Goal: Check status: Check status

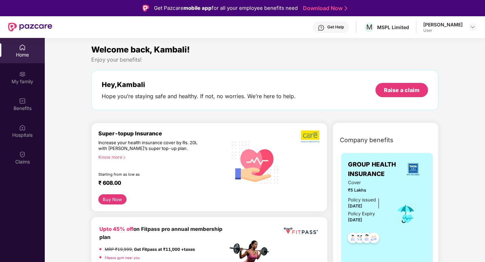
scroll to position [38, 0]
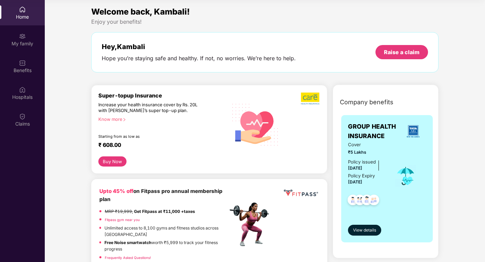
click at [21, 121] on div "Claims" at bounding box center [22, 124] width 45 height 7
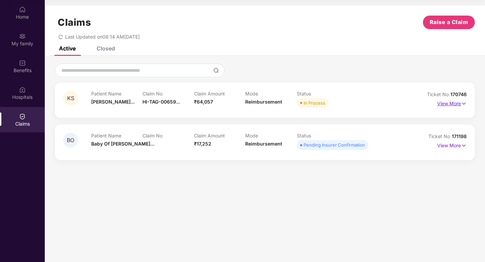
click at [450, 105] on p "View More" at bounding box center [452, 102] width 30 height 9
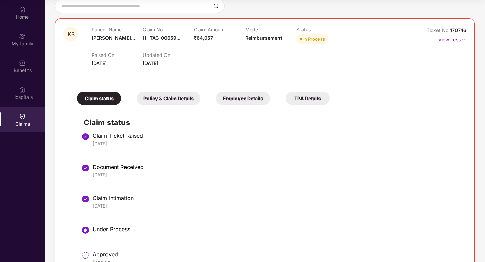
scroll to position [59, 0]
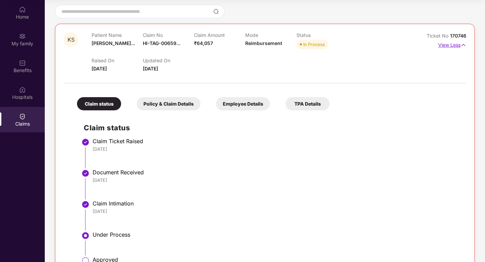
click at [454, 44] on p "View Less" at bounding box center [452, 44] width 28 height 9
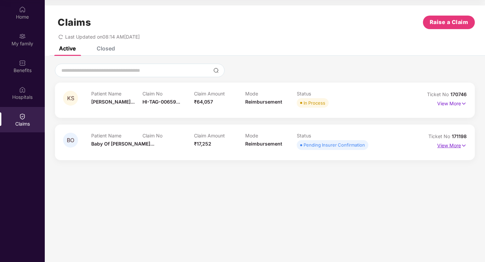
click at [461, 148] on img at bounding box center [464, 145] width 6 height 7
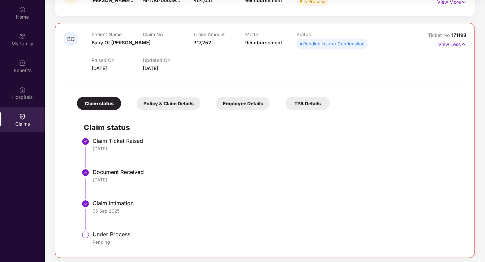
scroll to position [104, 0]
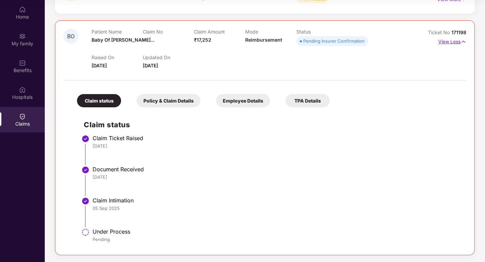
click at [461, 43] on img at bounding box center [464, 41] width 6 height 7
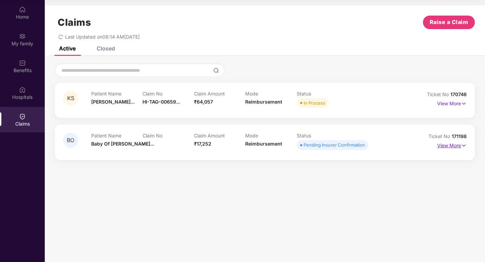
scroll to position [0, 0]
click at [451, 101] on p "View More" at bounding box center [452, 102] width 30 height 9
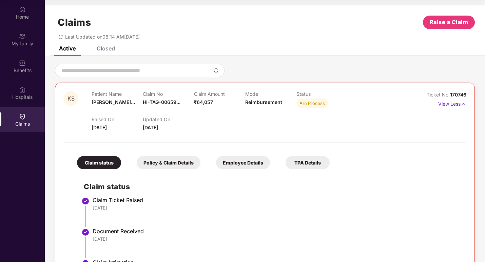
click at [451, 103] on p "View Less" at bounding box center [452, 103] width 28 height 9
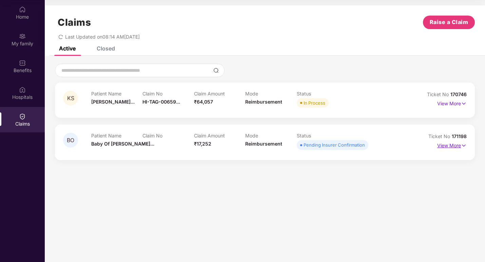
click at [445, 146] on p "View More" at bounding box center [452, 144] width 30 height 9
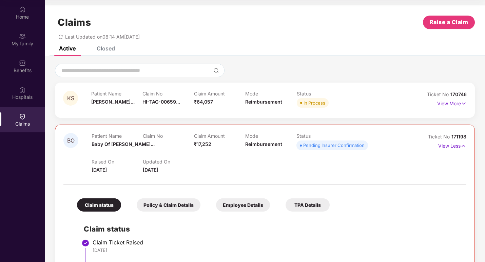
click at [452, 144] on p "View Less" at bounding box center [452, 145] width 28 height 9
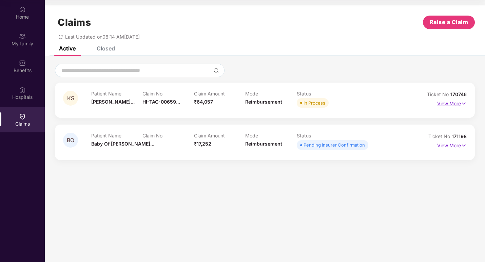
click at [450, 103] on p "View More" at bounding box center [452, 102] width 30 height 9
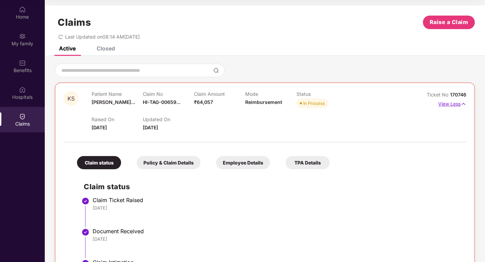
click at [449, 101] on p "View Less" at bounding box center [452, 103] width 28 height 9
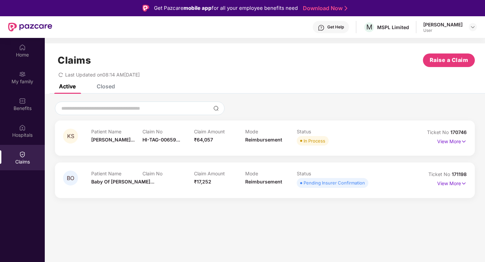
click at [112, 85] on div "Closed" at bounding box center [106, 86] width 18 height 7
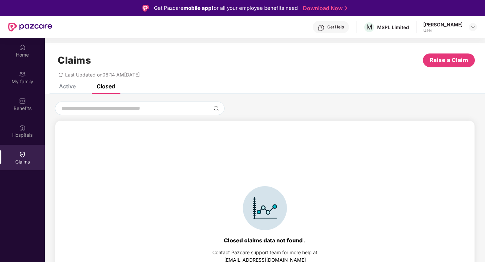
click at [69, 87] on div "Active" at bounding box center [67, 86] width 17 height 7
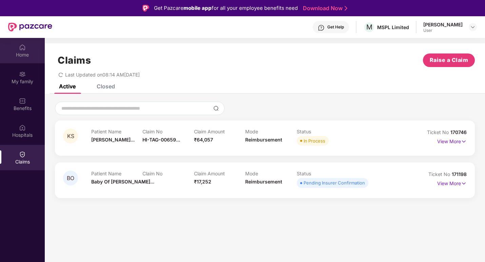
click at [27, 54] on div "Home" at bounding box center [22, 55] width 45 height 7
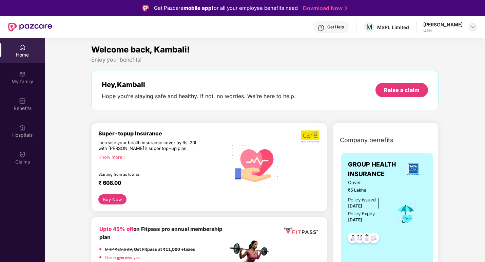
click at [470, 25] on img at bounding box center [472, 26] width 5 height 5
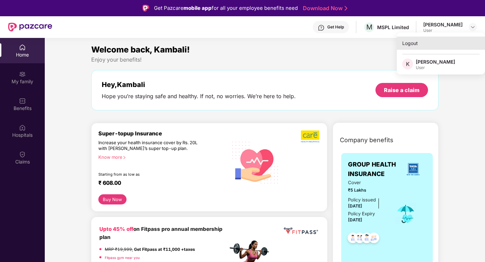
click at [427, 42] on div "Logout" at bounding box center [441, 43] width 88 height 13
